Goal: Find specific page/section: Find specific page/section

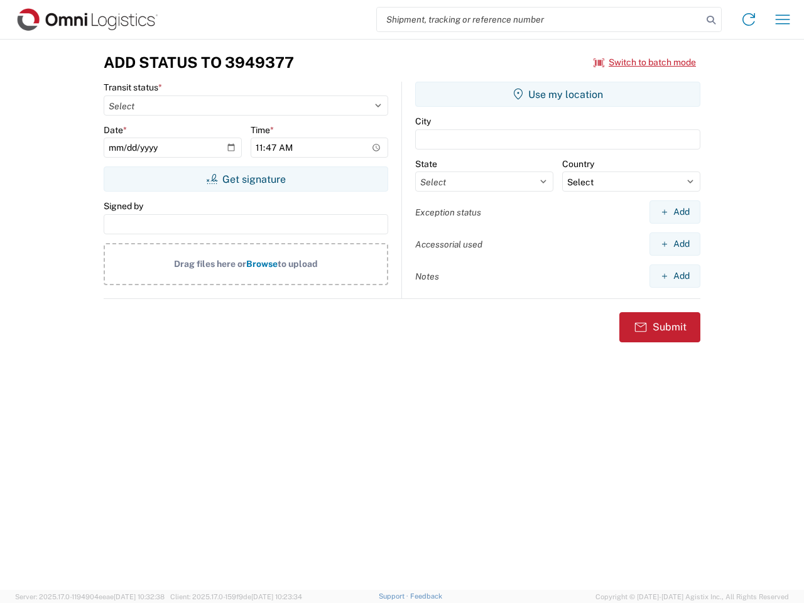
click at [540, 19] on input "search" at bounding box center [539, 20] width 325 height 24
click at [711, 20] on icon at bounding box center [711, 20] width 18 height 18
click at [749, 19] on icon at bounding box center [749, 19] width 20 height 20
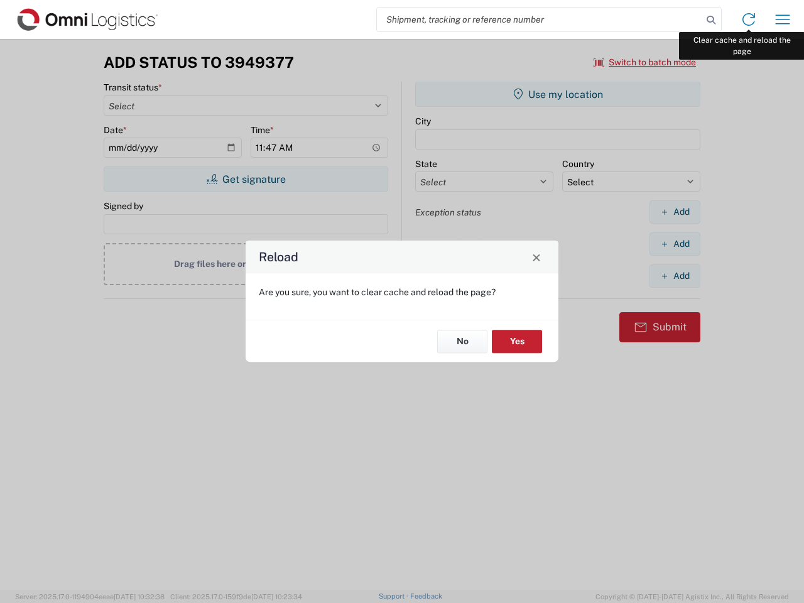
click at [783, 19] on div "Reload Are you sure, you want to clear cache and reload the page? No Yes" at bounding box center [402, 301] width 804 height 603
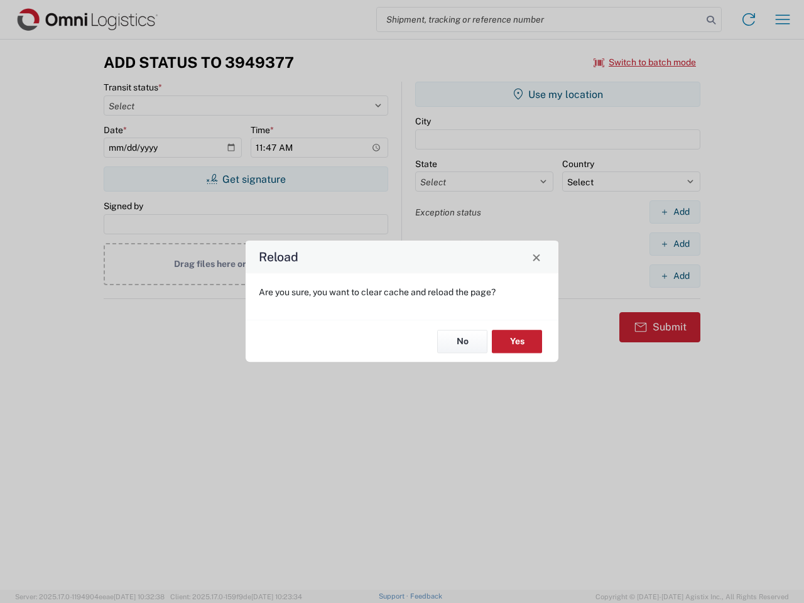
click at [645, 62] on div "Reload Are you sure, you want to clear cache and reload the page? No Yes" at bounding box center [402, 301] width 804 height 603
click at [246, 179] on div "Reload Are you sure, you want to clear cache and reload the page? No Yes" at bounding box center [402, 301] width 804 height 603
click at [558, 94] on div "Reload Are you sure, you want to clear cache and reload the page? No Yes" at bounding box center [402, 301] width 804 height 603
click at [675, 212] on div "Reload Are you sure, you want to clear cache and reload the page? No Yes" at bounding box center [402, 301] width 804 height 603
click at [675, 244] on div "Reload Are you sure, you want to clear cache and reload the page? No Yes" at bounding box center [402, 301] width 804 height 603
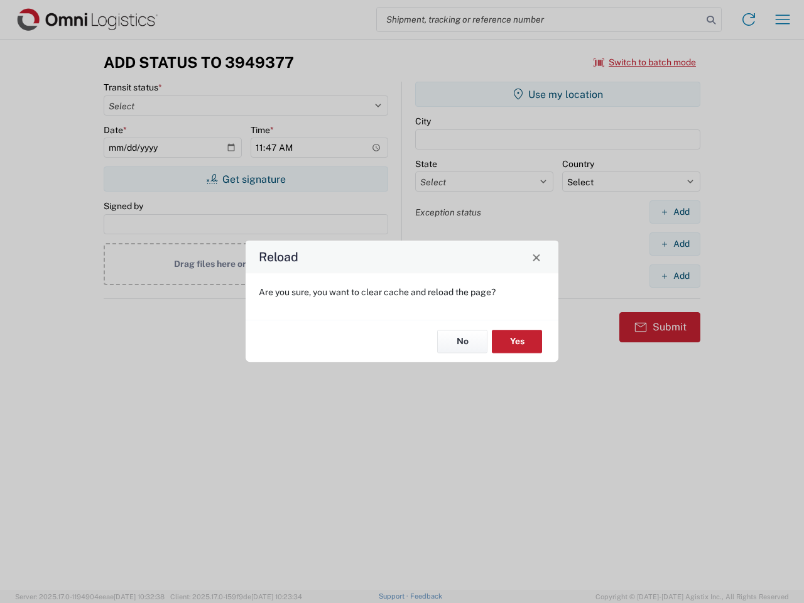
click at [675, 276] on div "Reload Are you sure, you want to clear cache and reload the page? No Yes" at bounding box center [402, 301] width 804 height 603
